Goal: Find specific page/section: Find specific page/section

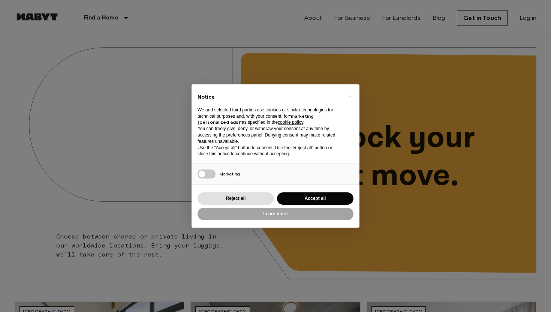
scroll to position [661, 0]
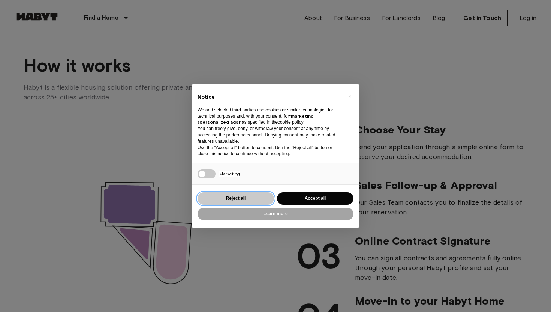
click at [250, 199] on button "Reject all" at bounding box center [235, 198] width 76 height 12
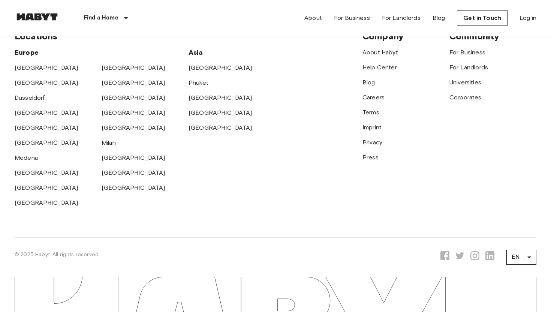
scroll to position [1989, 0]
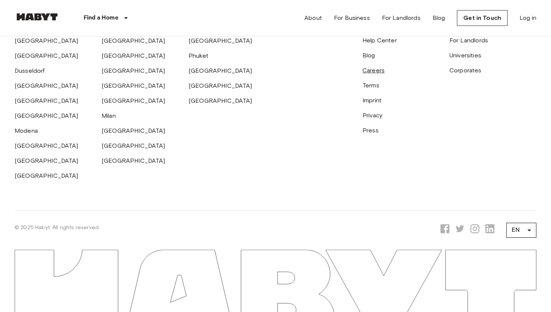
click at [370, 70] on link "Careers" at bounding box center [373, 70] width 22 height 7
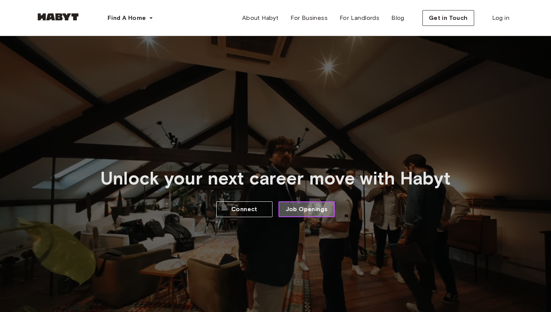
click at [321, 209] on span "Job Openings" at bounding box center [306, 209] width 42 height 9
